Goal: Communication & Community: Answer question/provide support

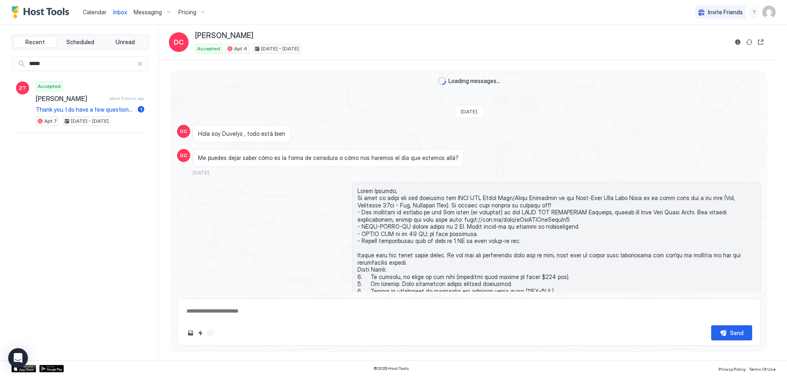
scroll to position [1008, 0]
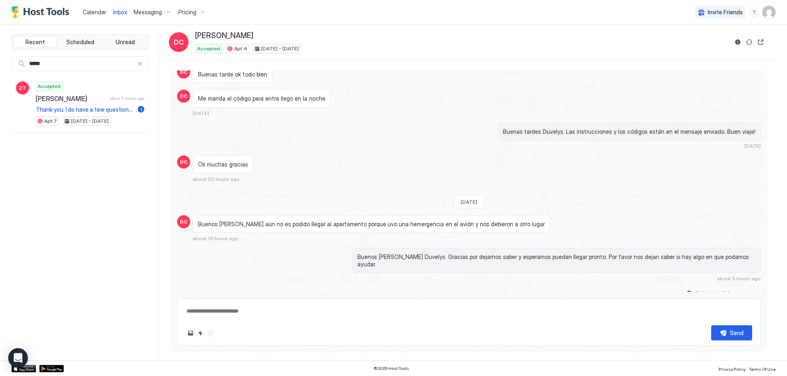
click at [120, 11] on span "Inbox" at bounding box center [120, 12] width 14 height 7
type textarea "*"
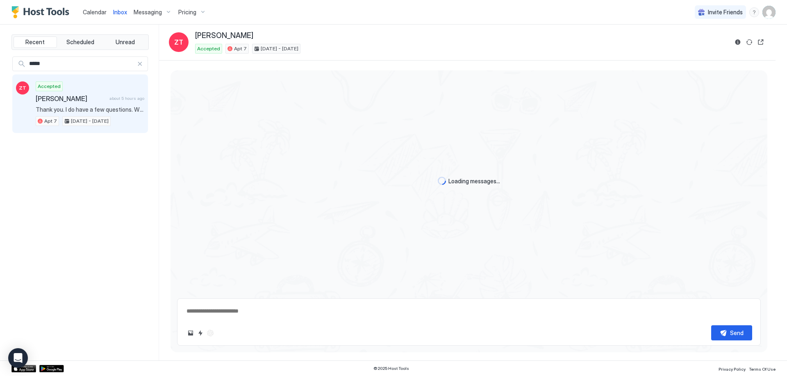
scroll to position [169, 0]
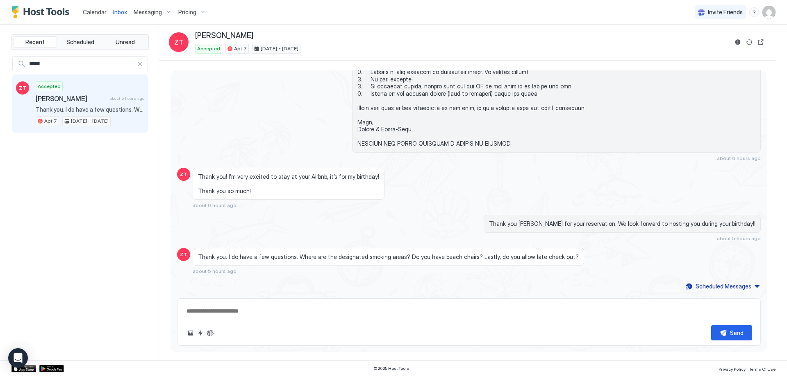
click at [93, 15] on span "Calendar" at bounding box center [95, 12] width 24 height 7
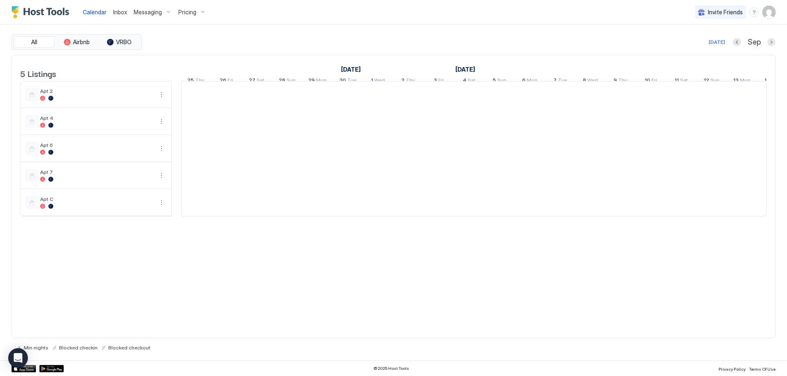
scroll to position [0, 455]
click at [118, 12] on span "Inbox" at bounding box center [120, 12] width 14 height 7
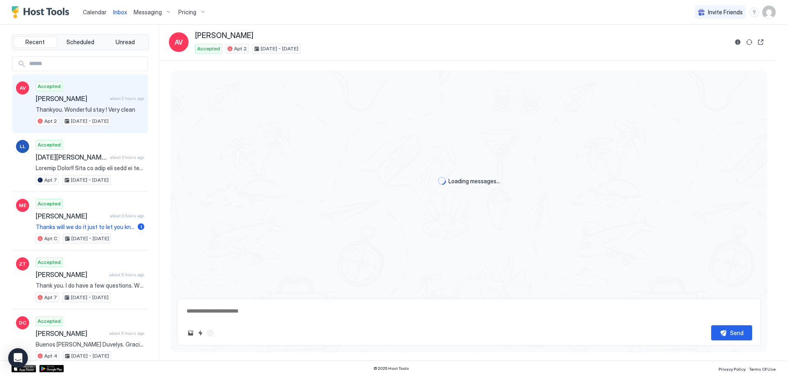
scroll to position [853, 0]
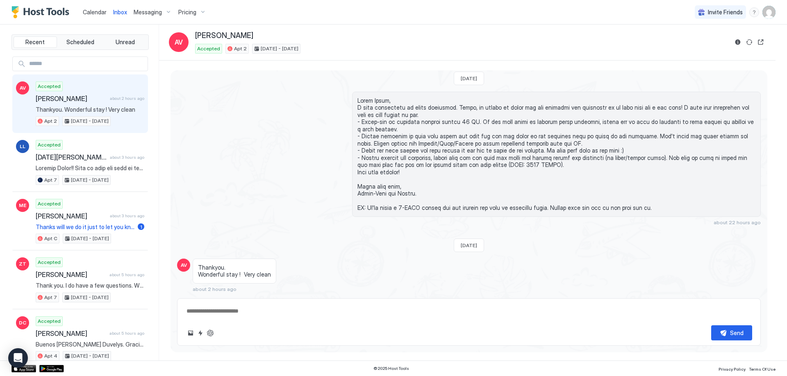
click at [296, 312] on textarea at bounding box center [469, 311] width 566 height 15
type textarea "**********"
click at [738, 329] on div "Send" at bounding box center [737, 333] width 14 height 9
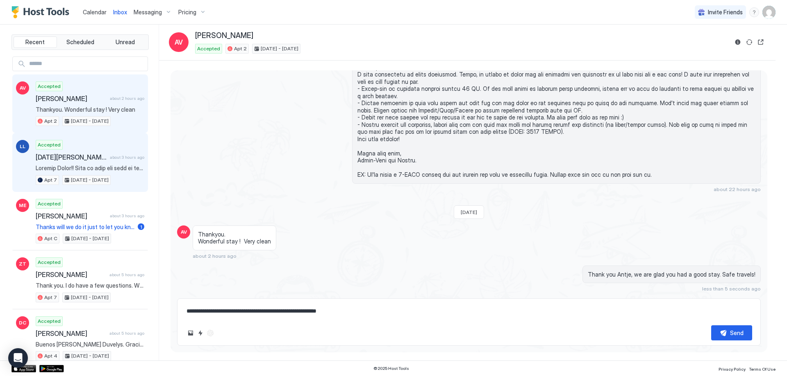
click at [72, 159] on span "[DATE][PERSON_NAME]" at bounding box center [71, 157] width 71 height 8
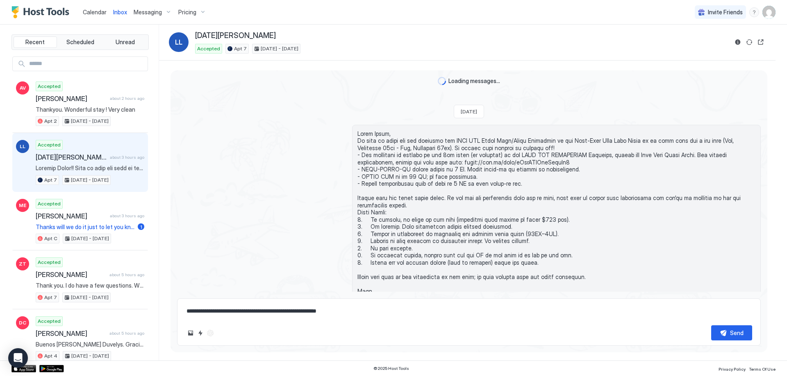
scroll to position [519, 0]
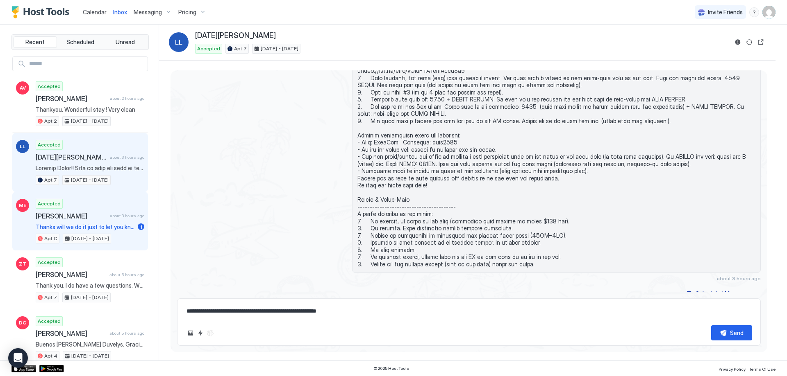
click at [74, 206] on div "Accepted [PERSON_NAME] about 3 hours ago Thanks will we do it just to let you k…" at bounding box center [90, 221] width 109 height 45
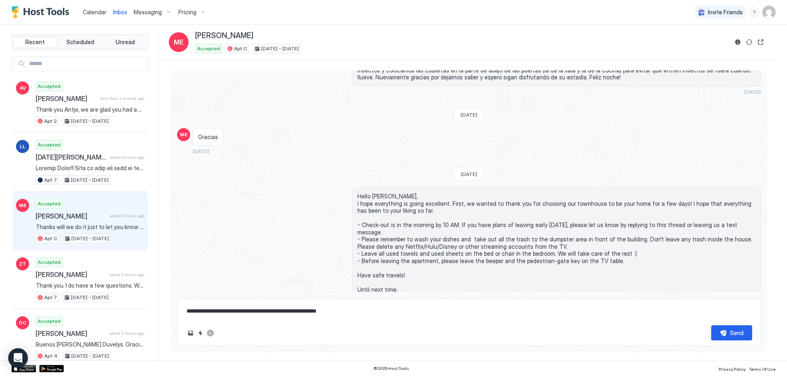
scroll to position [1400, 0]
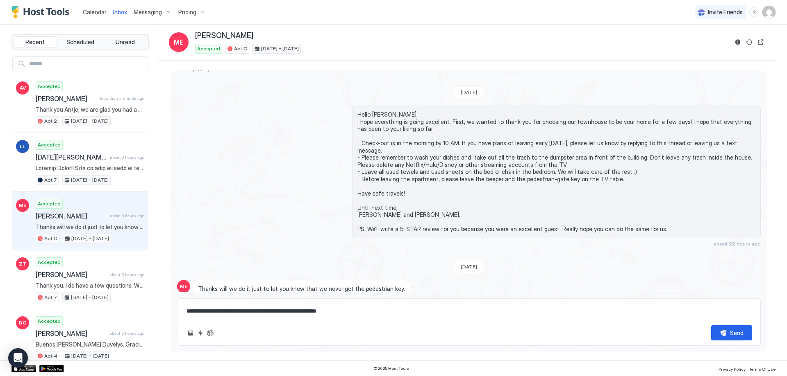
click at [340, 311] on textarea "**********" at bounding box center [469, 311] width 566 height 15
drag, startPoint x: 320, startPoint y: 313, endPoint x: 535, endPoint y: 317, distance: 214.7
click at [535, 317] on textarea "**********" at bounding box center [469, 311] width 566 height 15
type textarea "**********"
drag, startPoint x: 333, startPoint y: 312, endPoint x: 162, endPoint y: 314, distance: 170.4
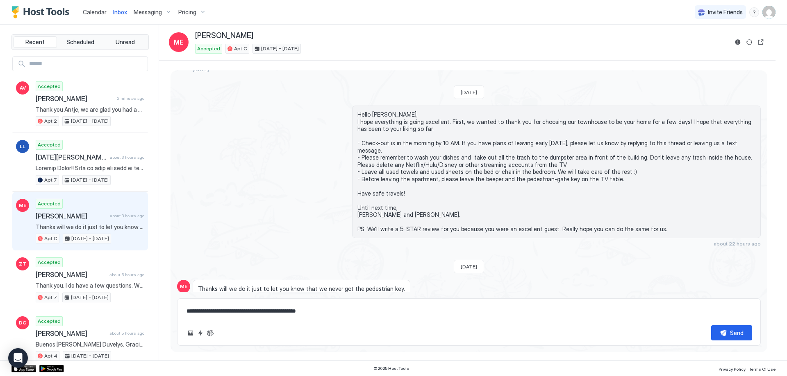
click at [162, 314] on div "Loading messages... [DATE] about [DATE] [DATE] [DATE] [DATE] [DATE] [DATE] ME B…" at bounding box center [467, 211] width 616 height 301
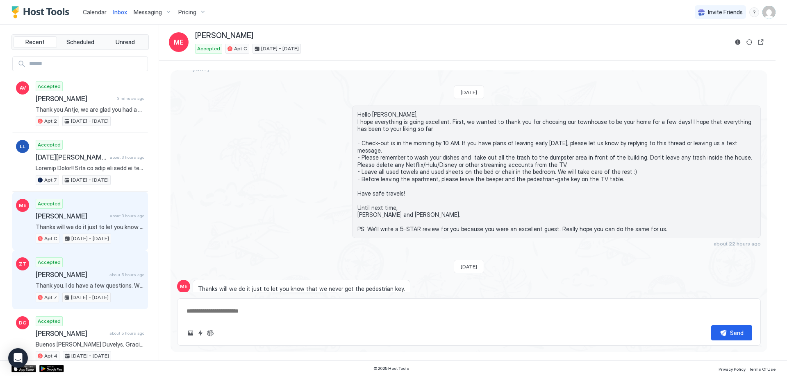
click at [99, 270] on div "Accepted [PERSON_NAME] about 5 hours ago Thank you. I do have a few questions. …" at bounding box center [90, 280] width 109 height 45
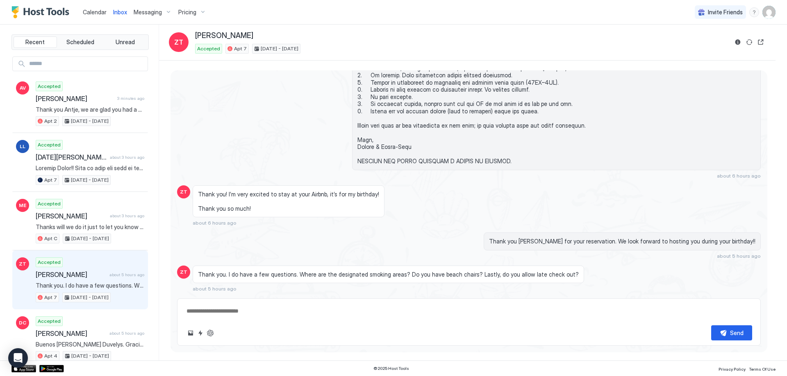
scroll to position [169, 0]
